Goal: Navigation & Orientation: Understand site structure

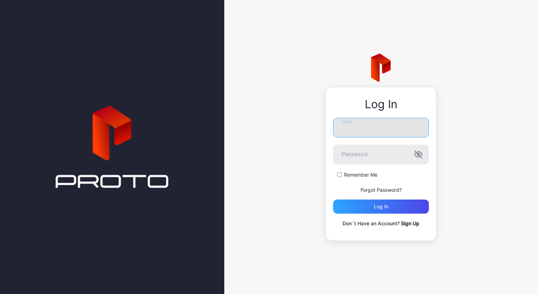
click at [364, 129] on input "Email" at bounding box center [381, 128] width 96 height 20
paste input "**********"
type input "**********"
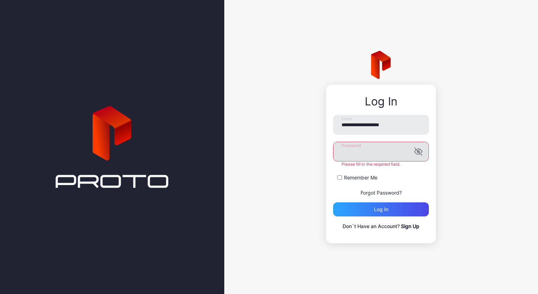
click at [421, 153] on icon "button" at bounding box center [418, 151] width 8 height 8
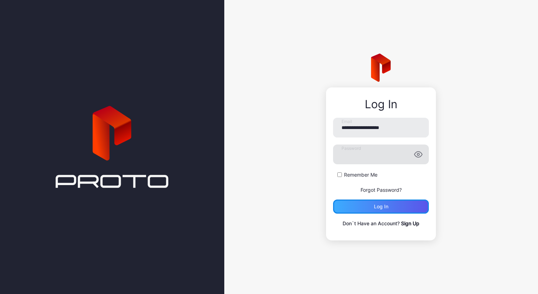
click at [379, 205] on div "Log in" at bounding box center [381, 207] width 14 height 6
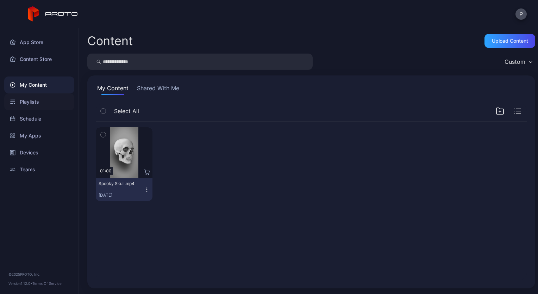
click at [30, 102] on div "Playlists" at bounding box center [39, 101] width 70 height 17
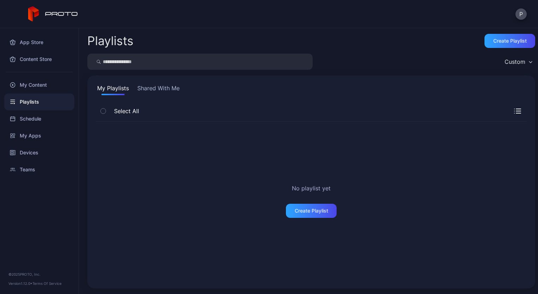
click at [355, 35] on div "Playlists Create Playlist" at bounding box center [311, 41] width 448 height 14
click at [34, 80] on div "My Content" at bounding box center [39, 84] width 70 height 17
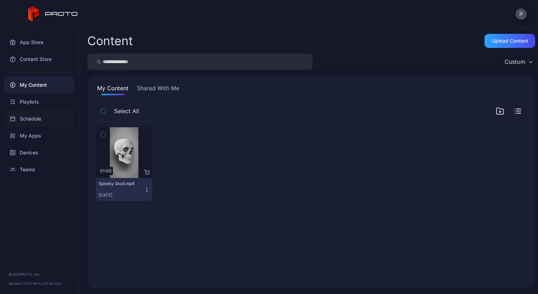
click at [30, 122] on div "Schedule" at bounding box center [39, 118] width 70 height 17
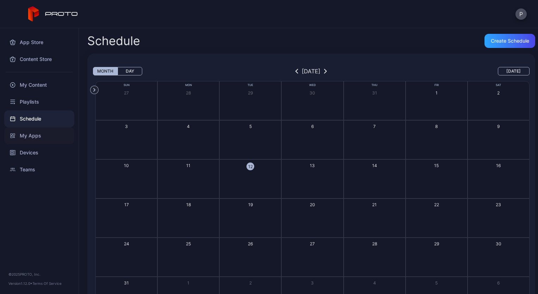
click at [31, 138] on div "My Apps" at bounding box center [39, 135] width 70 height 17
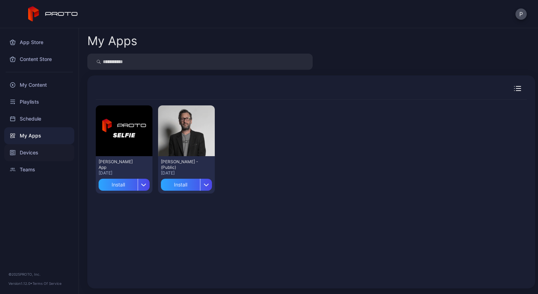
click at [31, 156] on div "Devices" at bounding box center [39, 152] width 70 height 17
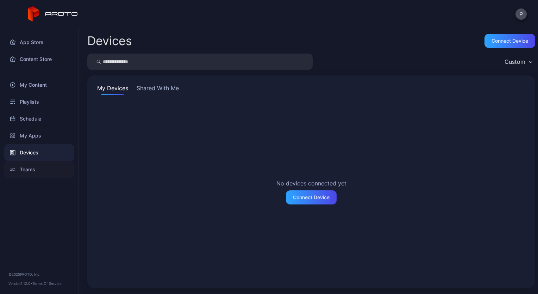
click at [31, 167] on div "Teams" at bounding box center [39, 169] width 70 height 17
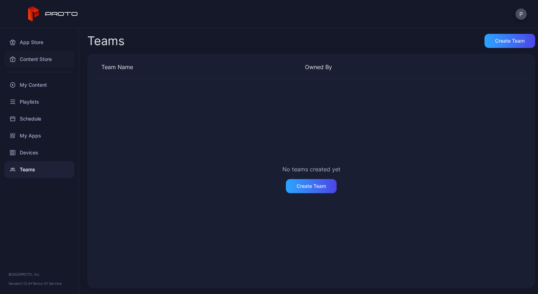
click at [36, 58] on div "Content Store" at bounding box center [39, 59] width 70 height 17
